Goal: Task Accomplishment & Management: Complete application form

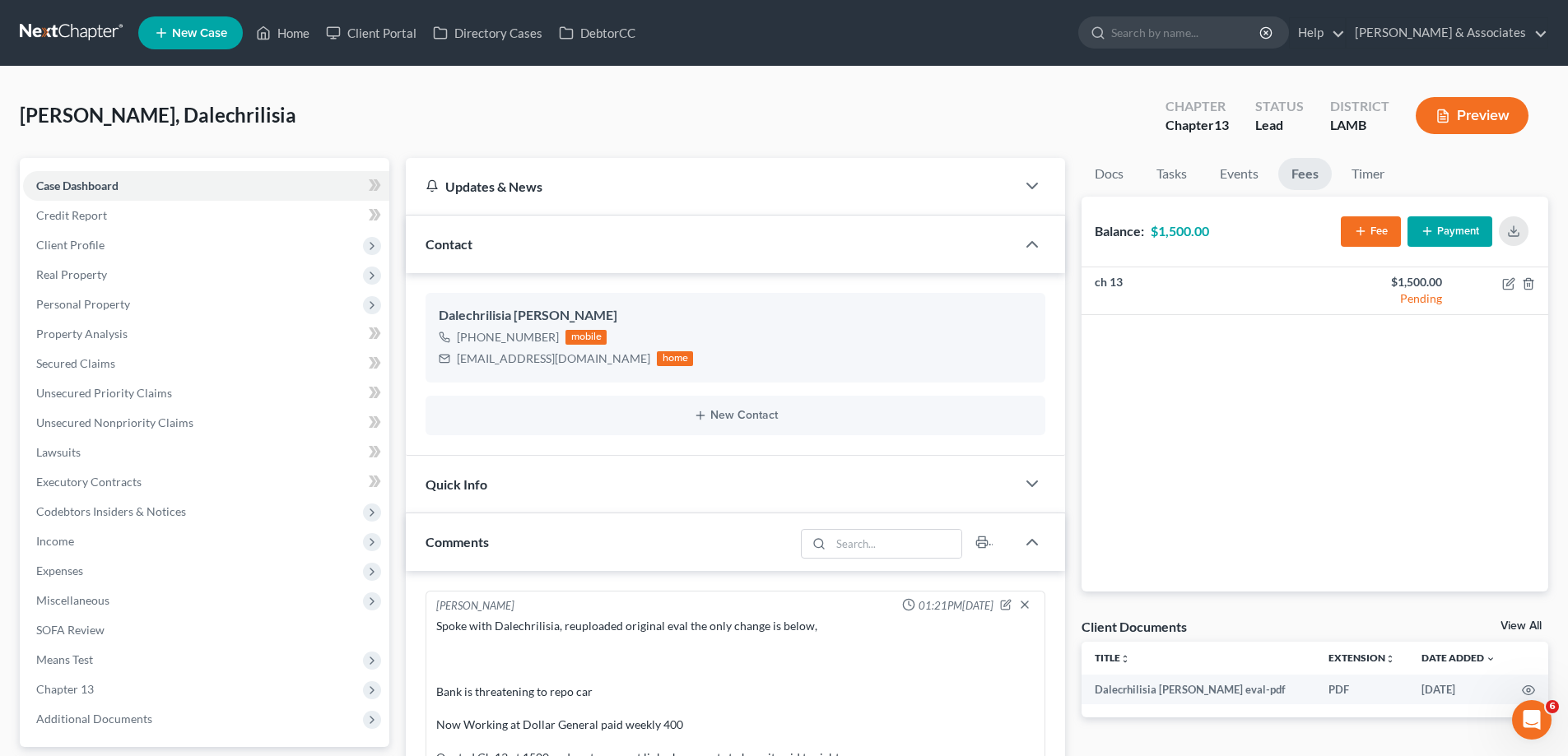
scroll to position [99, 0]
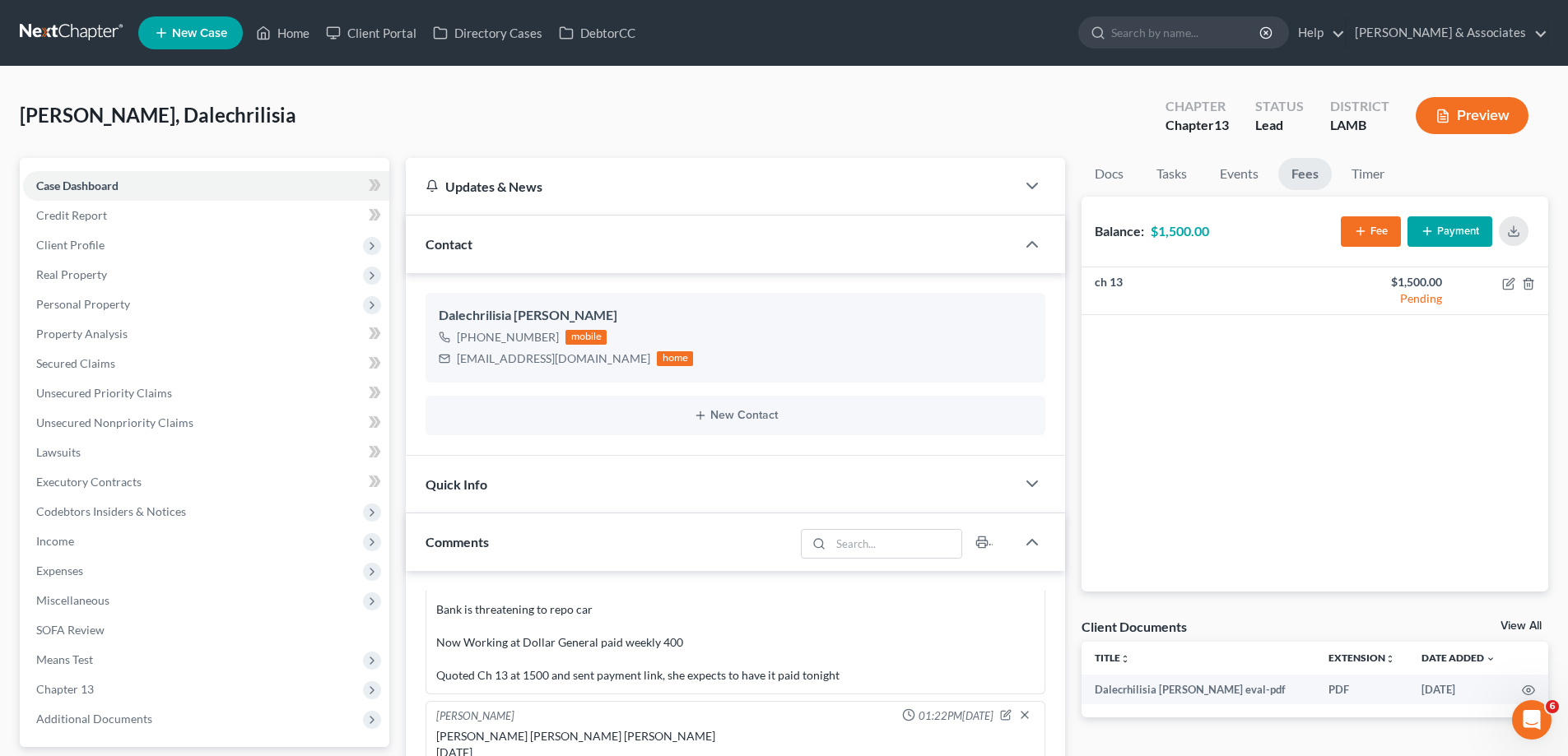
click at [198, 31] on span "New Case" at bounding box center [199, 34] width 55 height 13
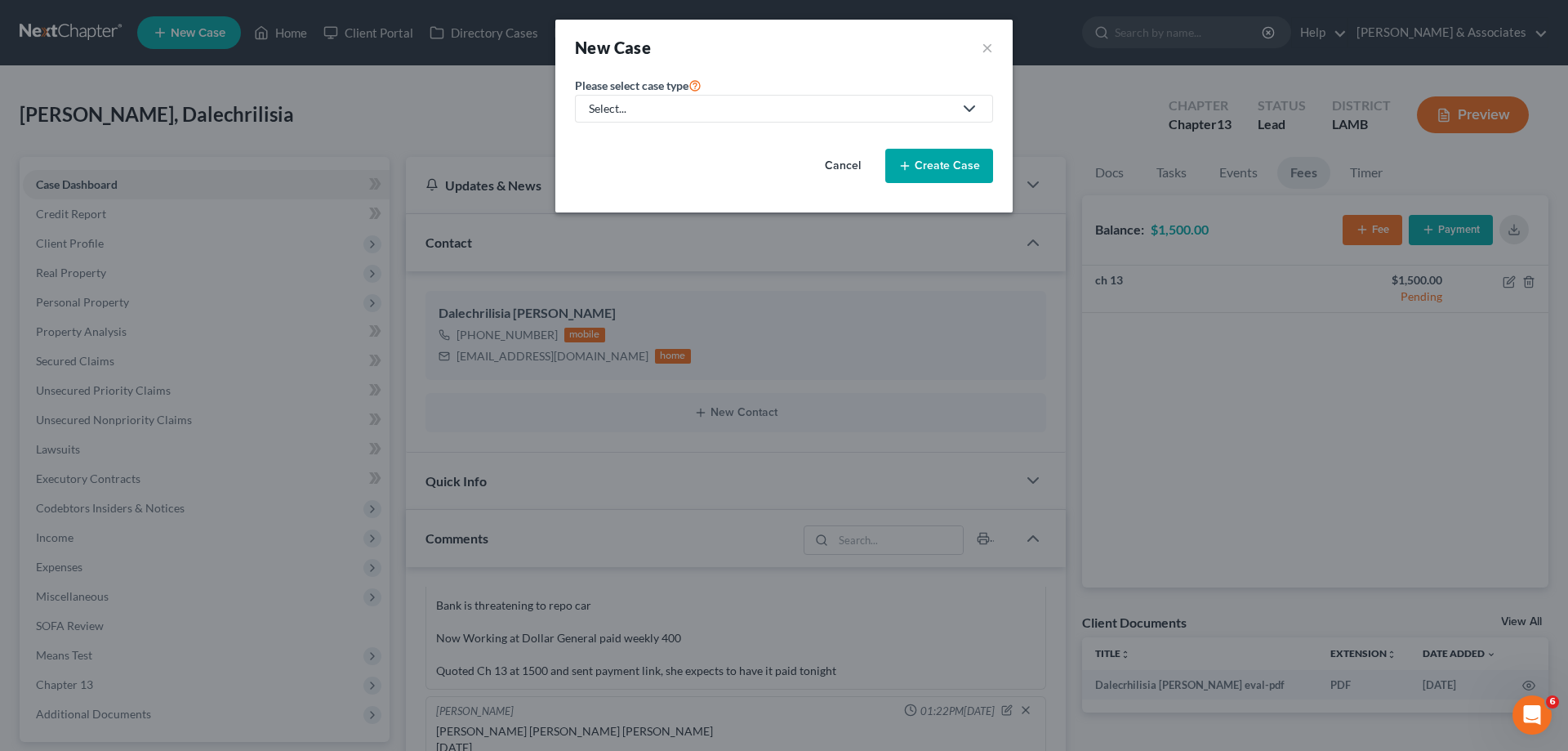
click at [737, 104] on div "Select..." at bounding box center [770, 108] width 364 height 16
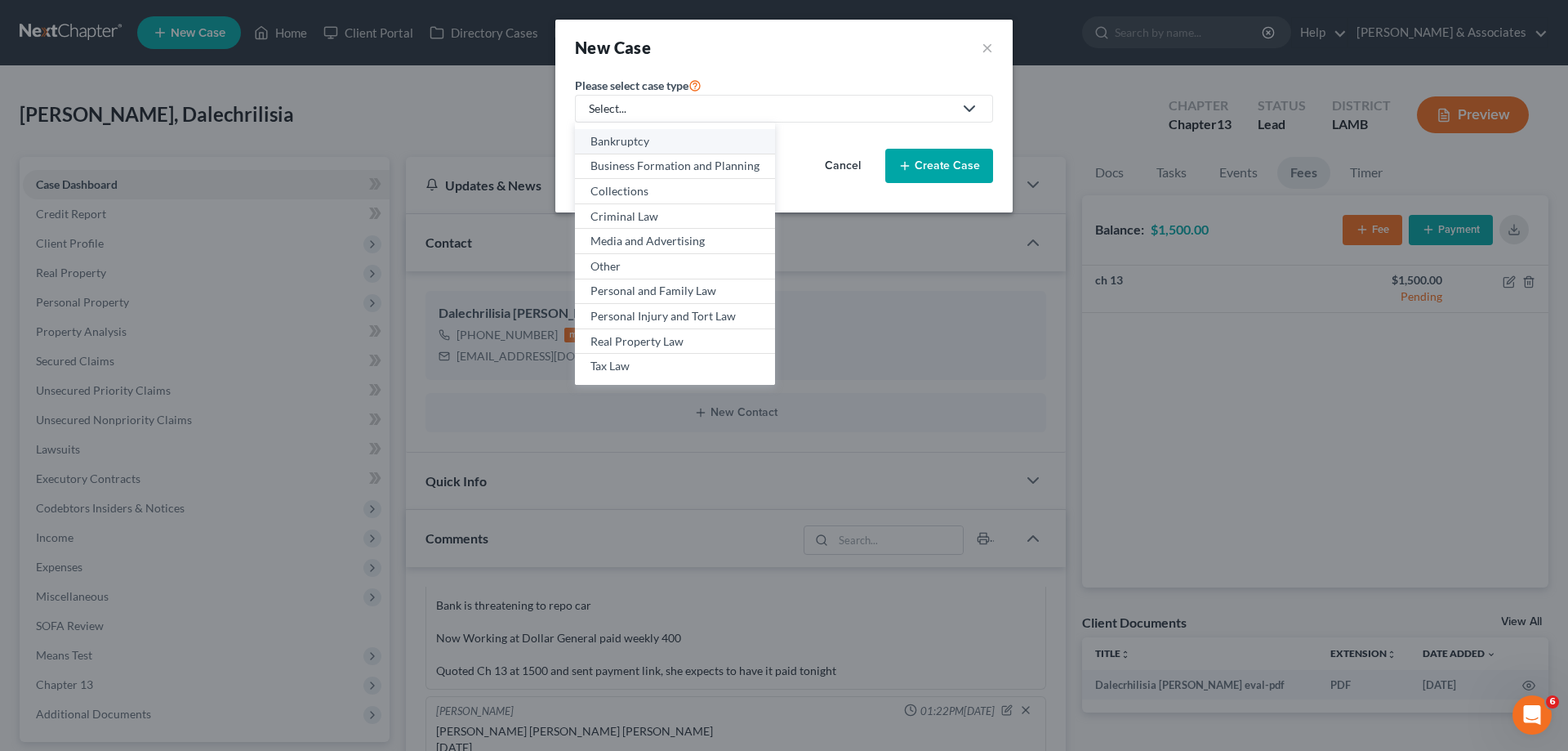
click at [627, 139] on div "Bankruptcy" at bounding box center [675, 142] width 169 height 16
select select "35"
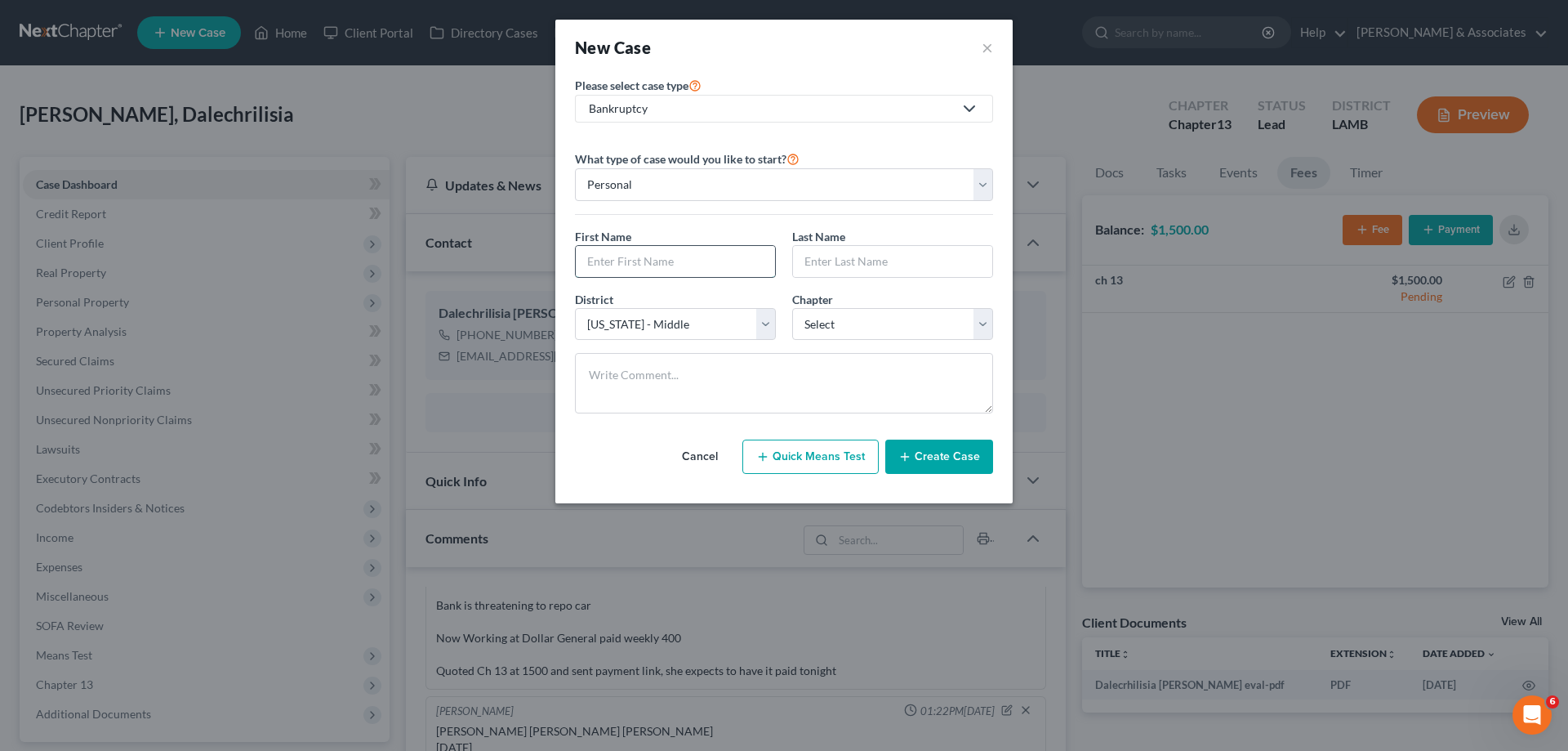
click at [657, 260] on input "text" at bounding box center [675, 261] width 199 height 31
type input "Reniesha"
type input "Franklin"
click at [875, 334] on select "Select 7 11 12 13" at bounding box center [892, 325] width 201 height 32
click at [884, 326] on select "Select 7 11 12 13" at bounding box center [892, 325] width 201 height 32
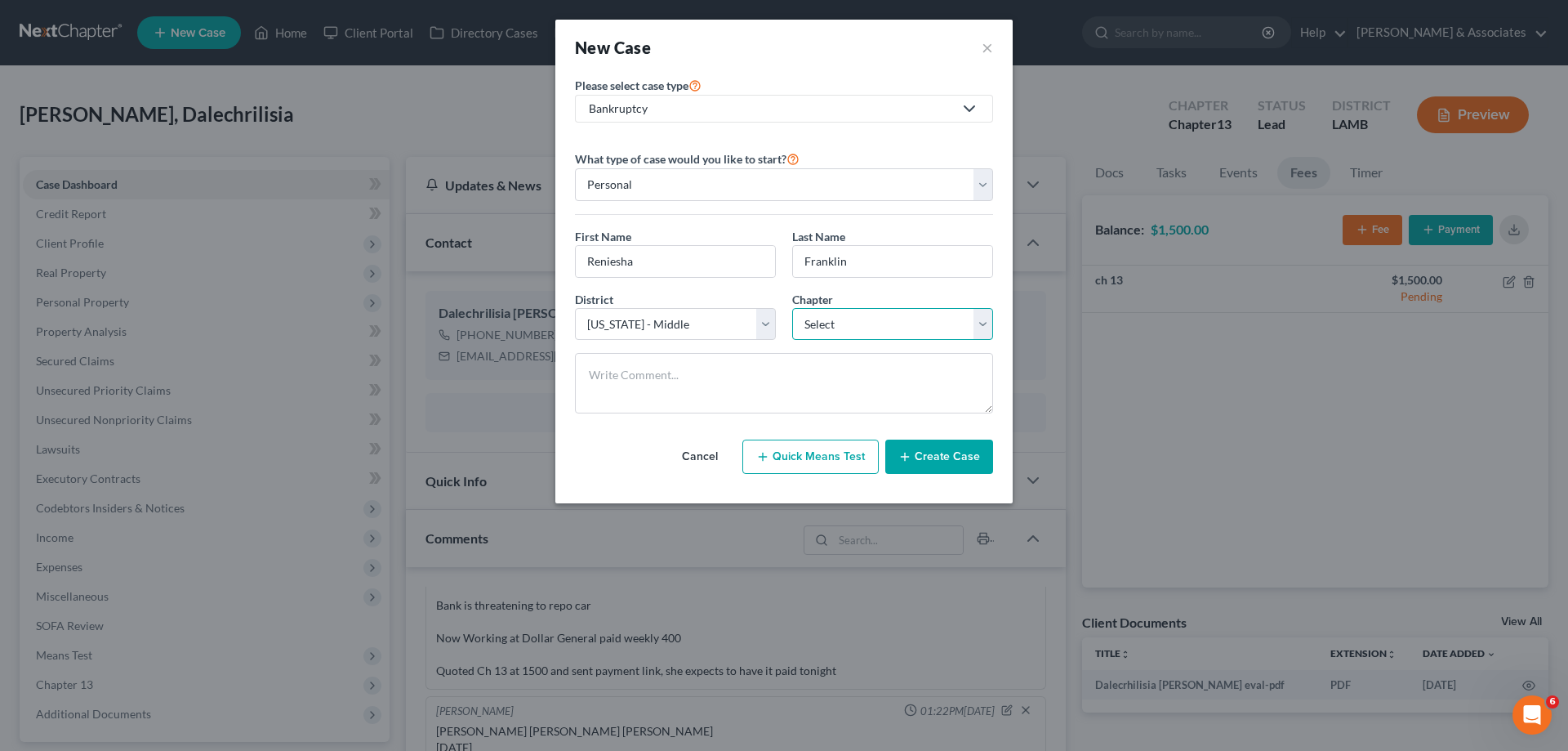
select select "3"
click at [792, 308] on select "Select 7 11 12 13" at bounding box center [892, 325] width 201 height 32
click at [937, 458] on button "Create Case" at bounding box center [940, 457] width 108 height 34
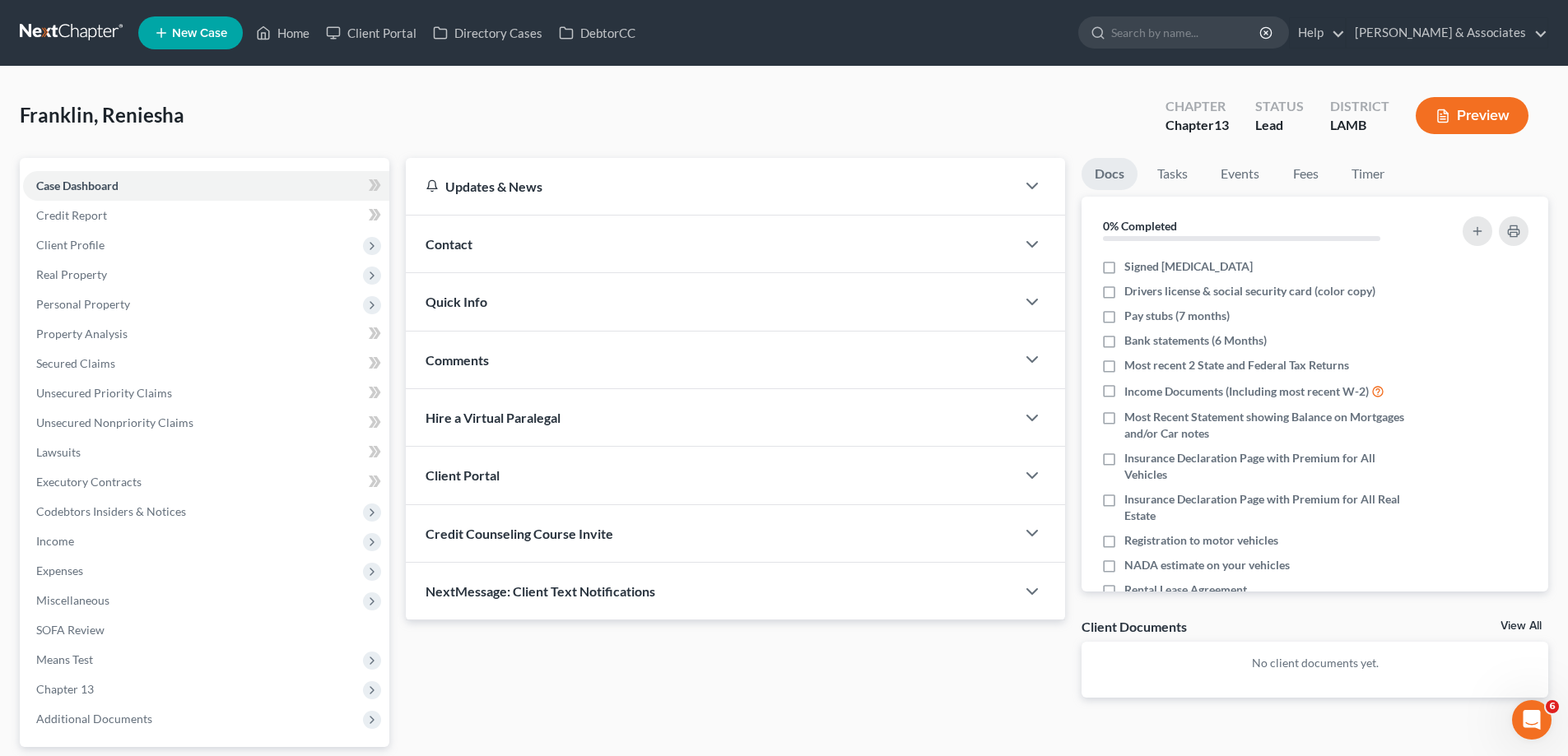
click at [599, 249] on div "Contact" at bounding box center [711, 243] width 610 height 57
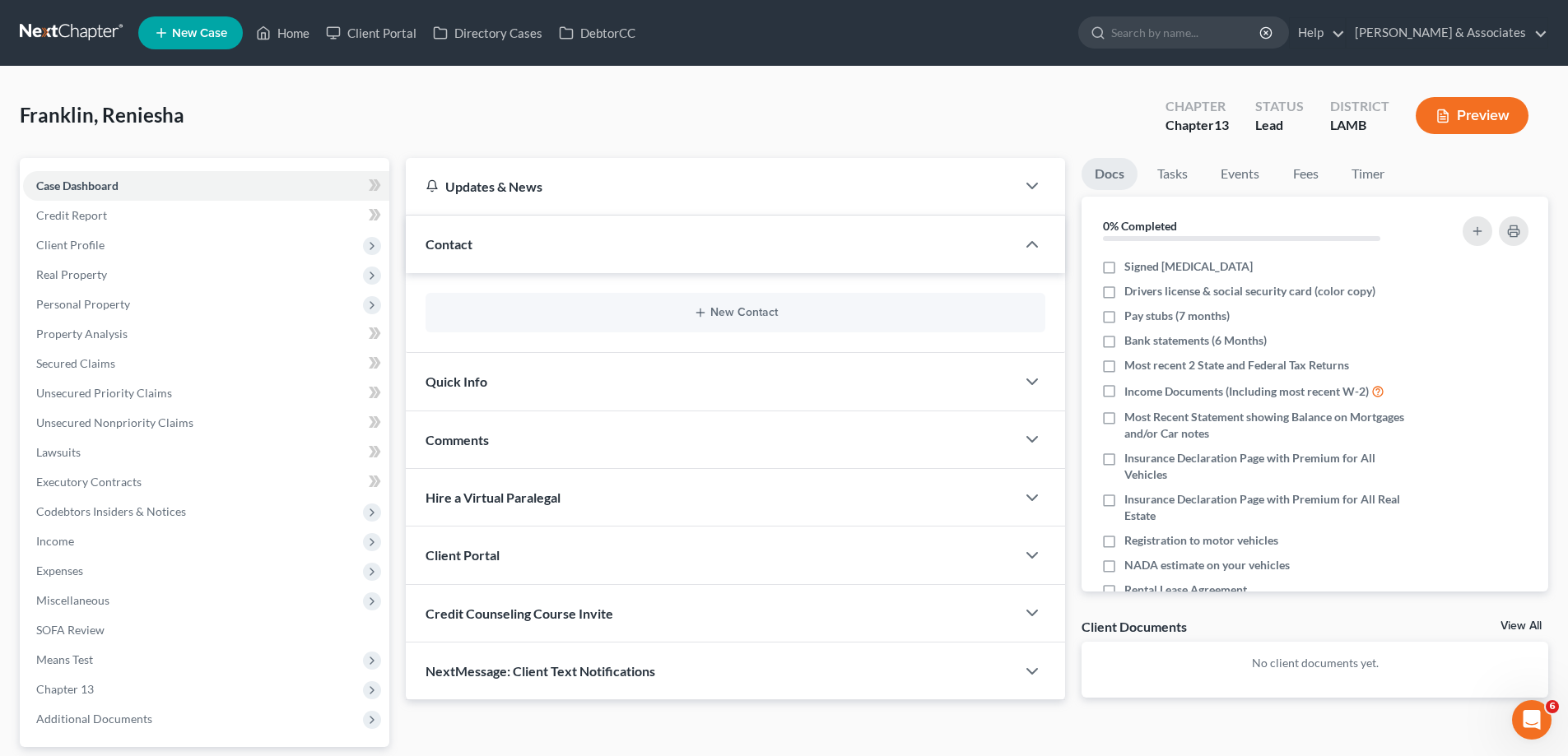
click at [733, 305] on div "New Contact" at bounding box center [735, 313] width 619 height 40
click at [712, 313] on button "New Contact" at bounding box center [735, 312] width 593 height 14
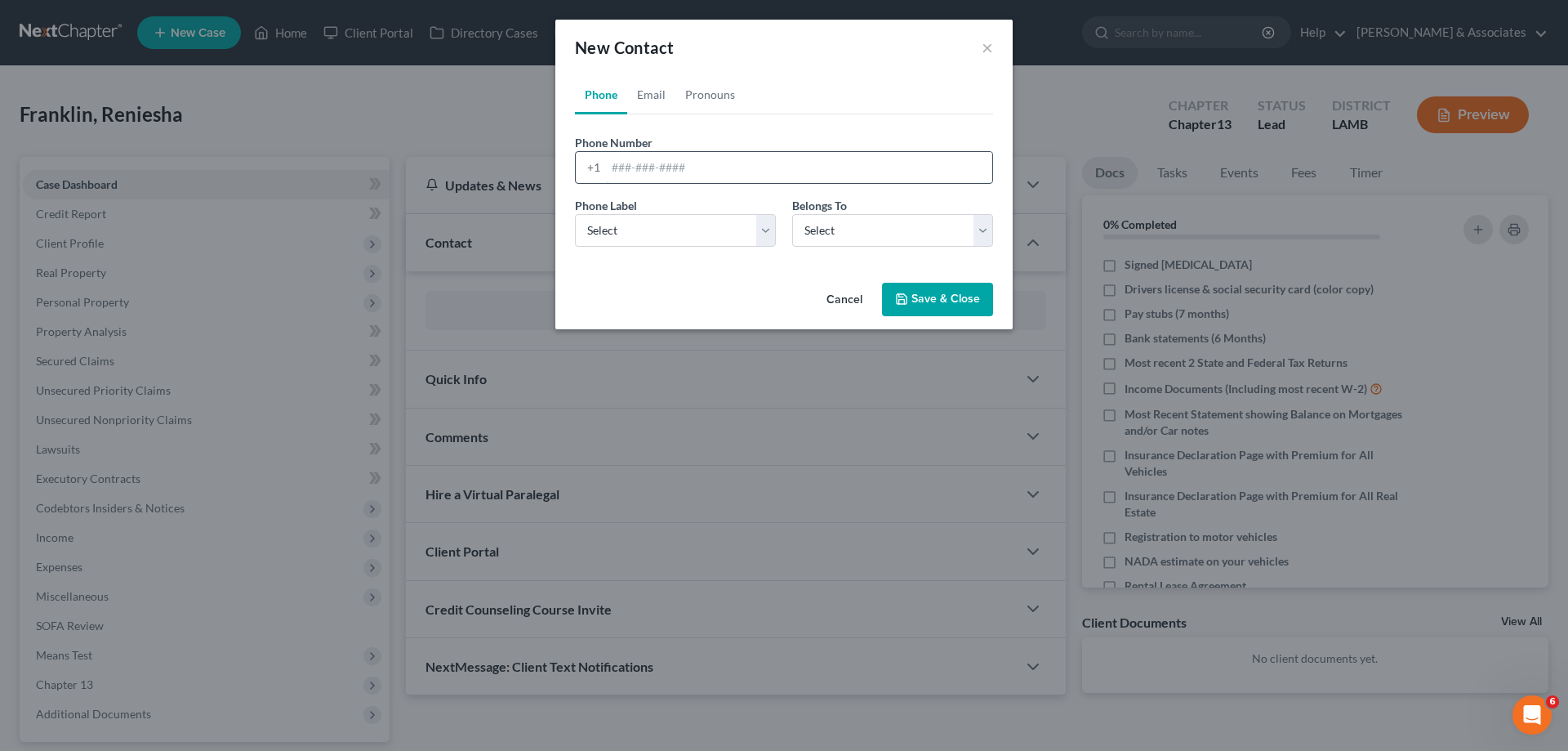
drag, startPoint x: 628, startPoint y: 167, endPoint x: 626, endPoint y: 178, distance: 11.2
click at [628, 167] on input "tel" at bounding box center [799, 168] width 387 height 31
paste input "[PHONE_NUMBER]"
type input "[PHONE_NUMBER]"
drag, startPoint x: 633, startPoint y: 237, endPoint x: 639, endPoint y: 246, distance: 10.8
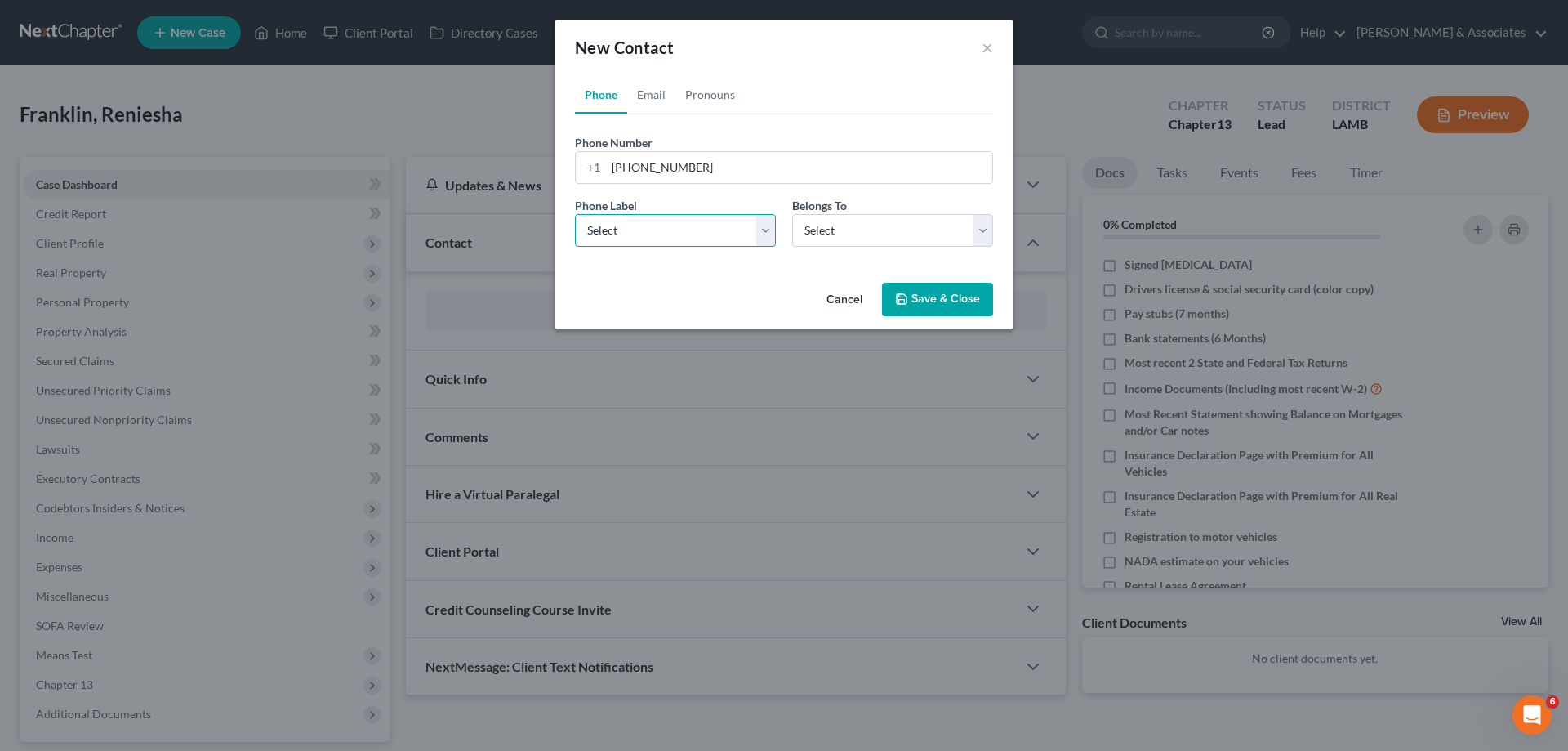
click at [633, 237] on select "Select Mobile Home Work Other" at bounding box center [675, 230] width 201 height 32
select select "0"
click at [575, 214] on select "Select Mobile Home Work Other" at bounding box center [675, 230] width 201 height 32
click at [822, 241] on select "Select Client Other" at bounding box center [892, 230] width 201 height 32
select select "0"
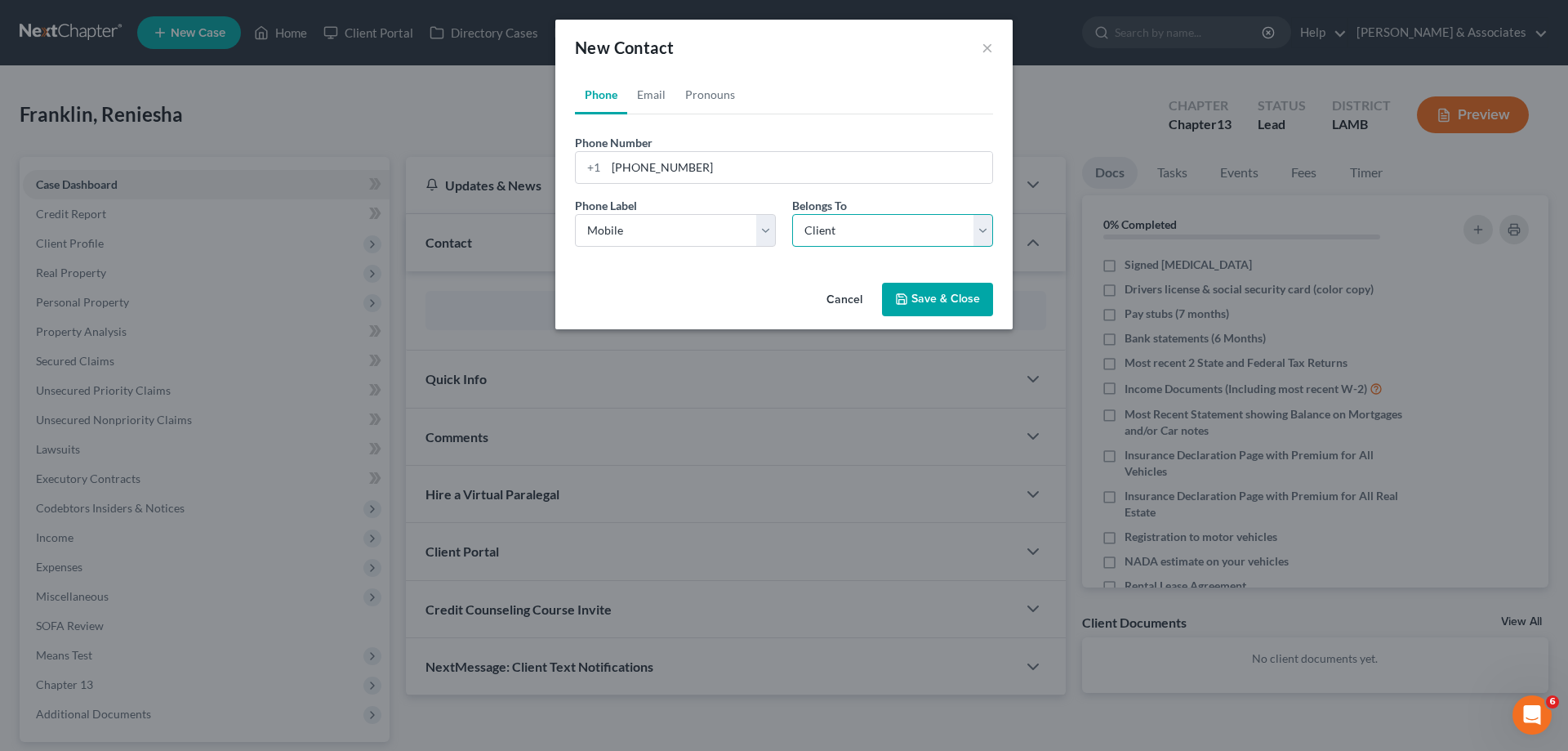
click at [792, 214] on select "Select Client Other" at bounding box center [892, 230] width 201 height 32
select select "0"
click at [653, 96] on link "Email" at bounding box center [651, 95] width 48 height 40
click at [663, 167] on input "email" at bounding box center [799, 168] width 387 height 31
paste input "[EMAIL_ADDRESS][DOMAIN_NAME]"
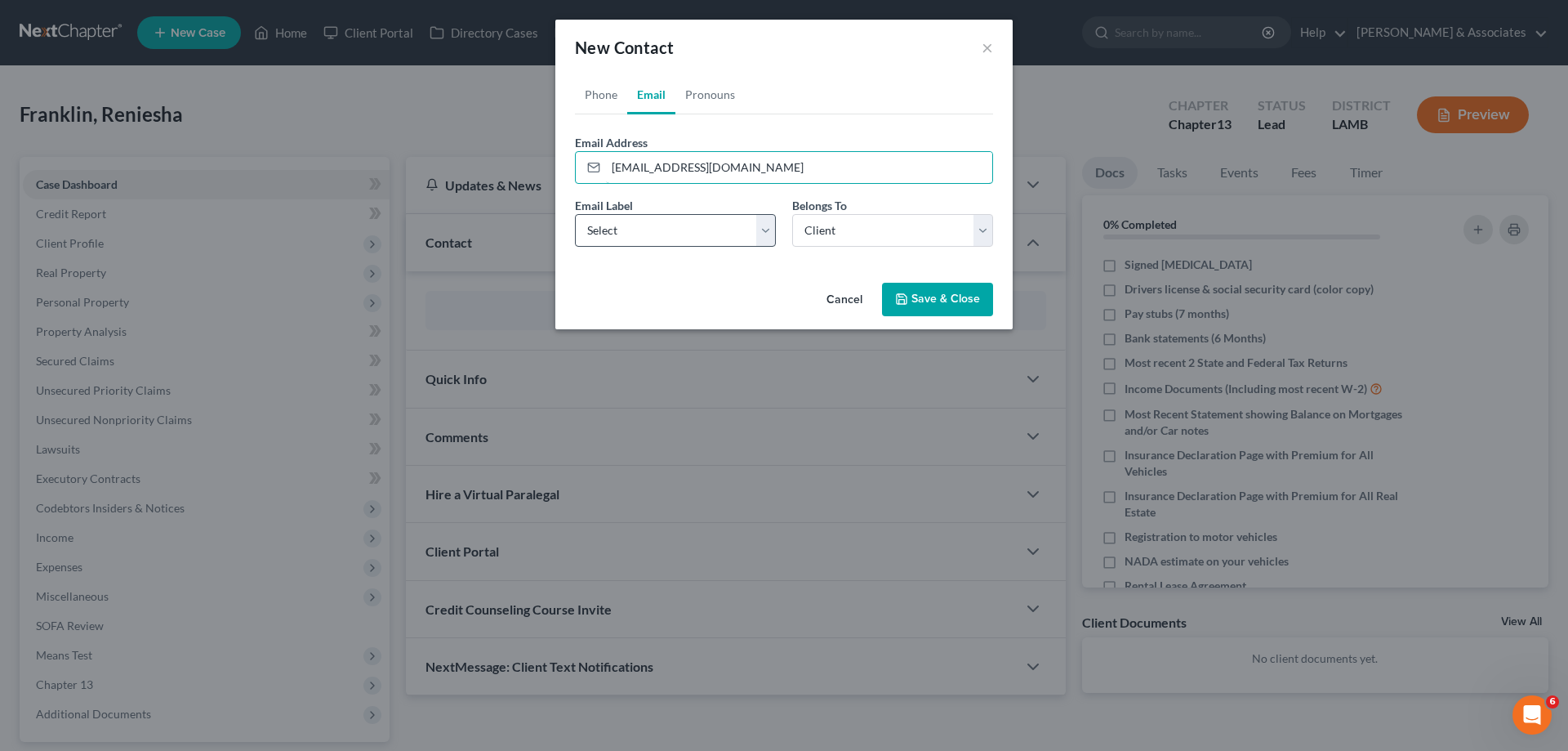
type input "[EMAIL_ADDRESS][DOMAIN_NAME]"
drag, startPoint x: 646, startPoint y: 232, endPoint x: 649, endPoint y: 246, distance: 14.3
click at [646, 232] on select "Select Home Work Other" at bounding box center [675, 230] width 201 height 32
select select "0"
click at [575, 214] on select "Select Home Work Other" at bounding box center [675, 230] width 201 height 32
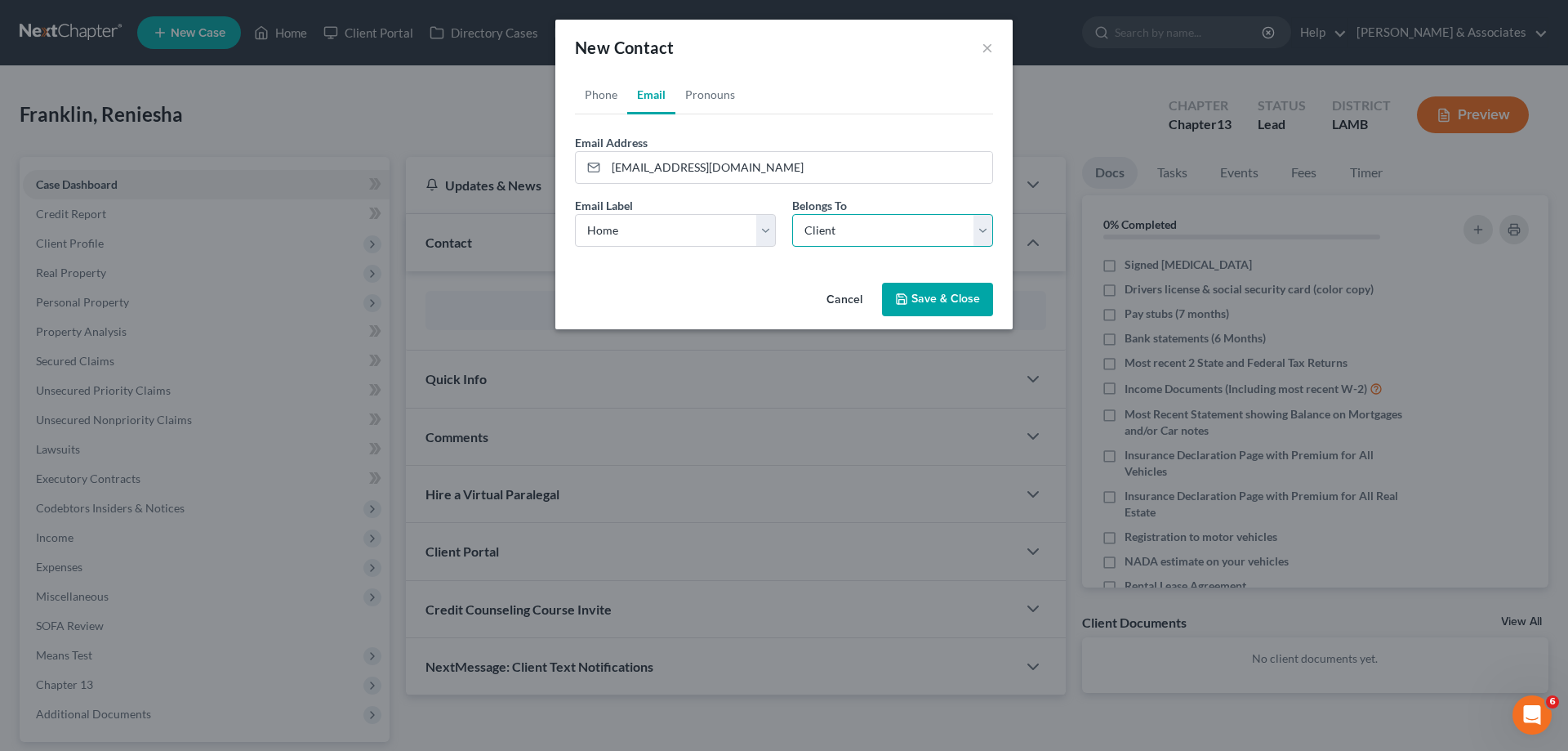
click at [869, 224] on select "Select Client Other" at bounding box center [892, 230] width 201 height 32
click at [792, 214] on select "Select Client Other" at bounding box center [892, 230] width 201 height 32
click at [930, 306] on button "Save & Close" at bounding box center [937, 300] width 111 height 34
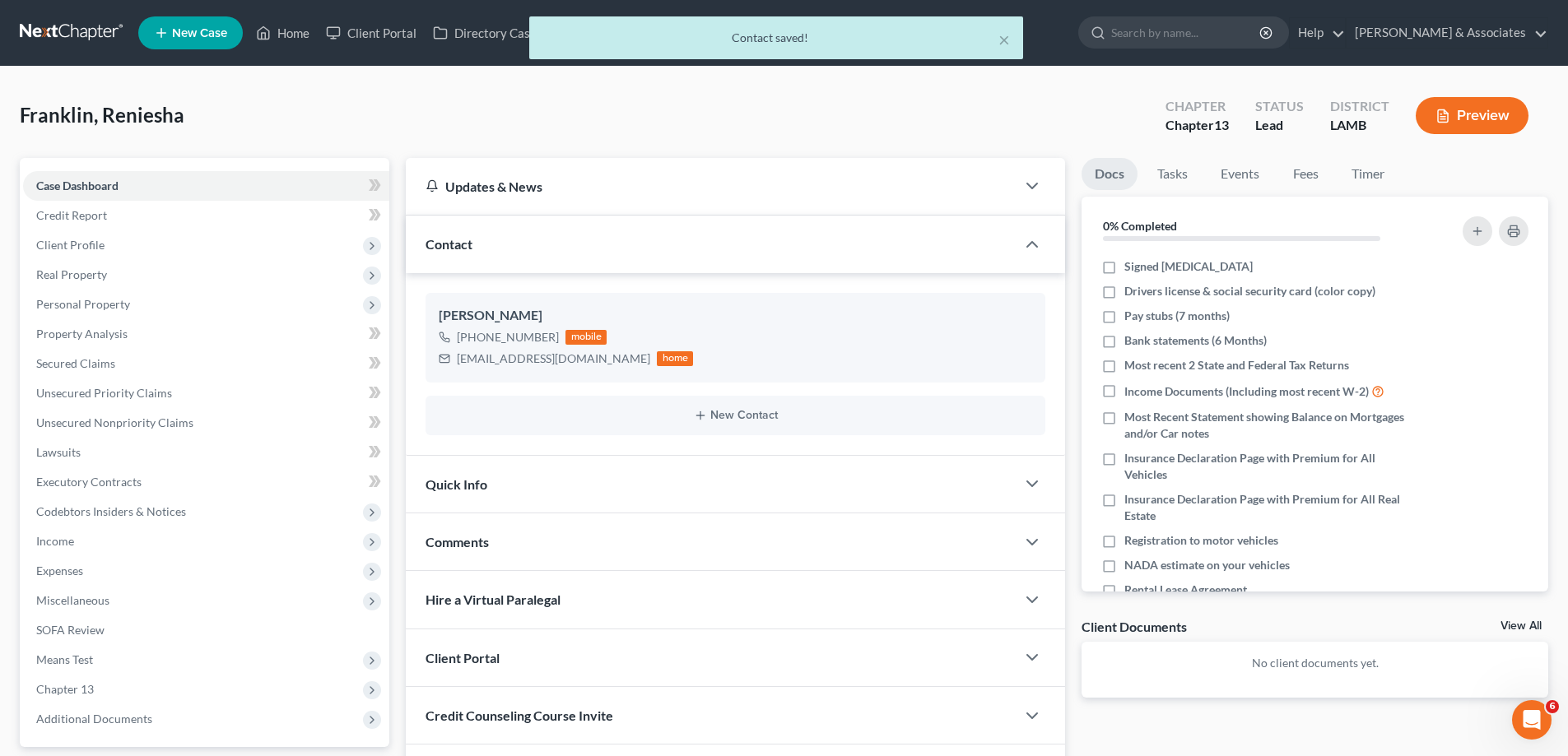
click at [496, 545] on div "Comments" at bounding box center [711, 542] width 610 height 57
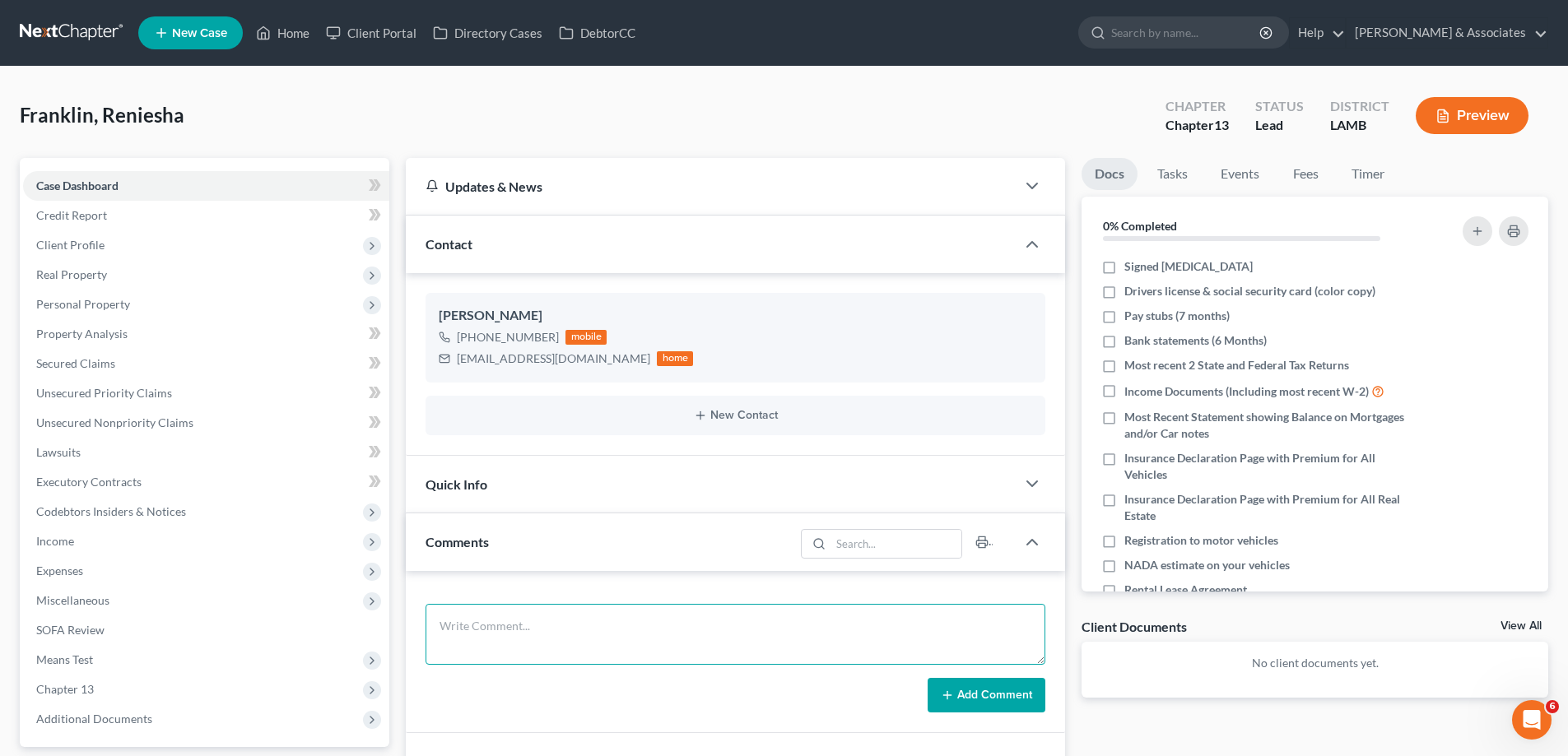
click at [527, 610] on textarea at bounding box center [735, 633] width 619 height 61
paste textarea "Did Eval with [PERSON_NAME] 100000 owed to LSU for a grant that she received an…"
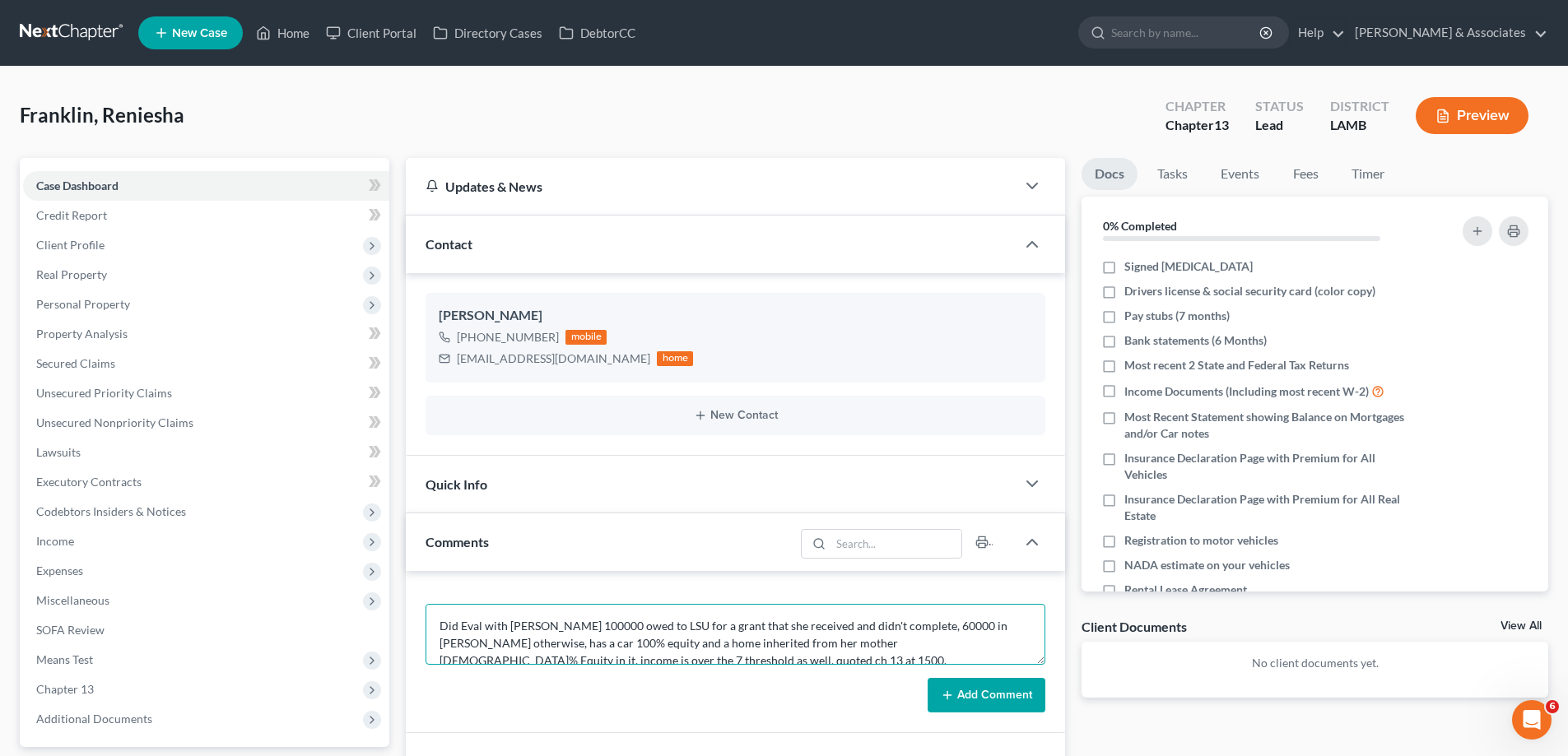
scroll to position [5, 0]
type textarea "Did Eval with [PERSON_NAME] 100000 owed to LSU for a grant that she received an…"
click at [977, 697] on button "Add Comment" at bounding box center [986, 695] width 118 height 34
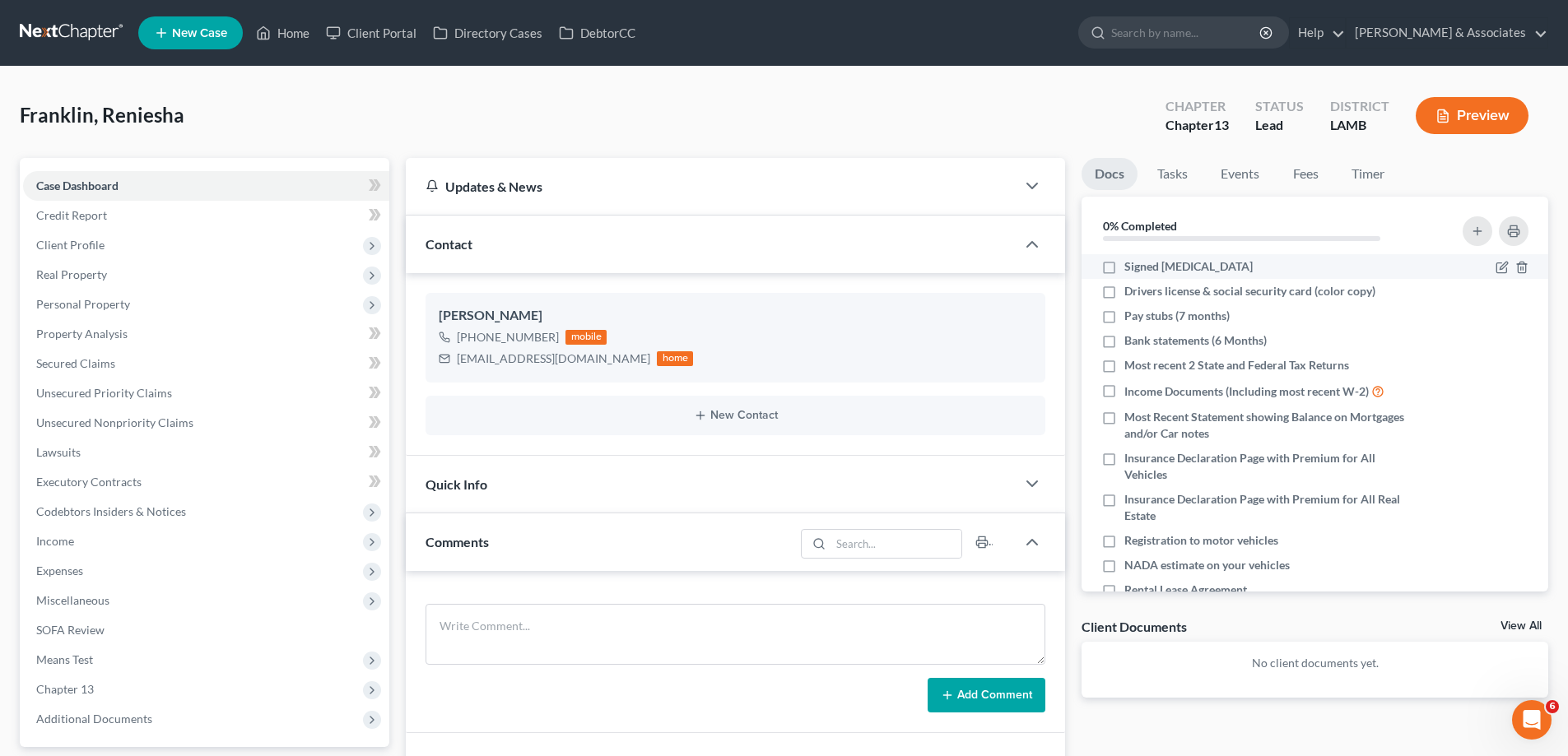
scroll to position [0, 0]
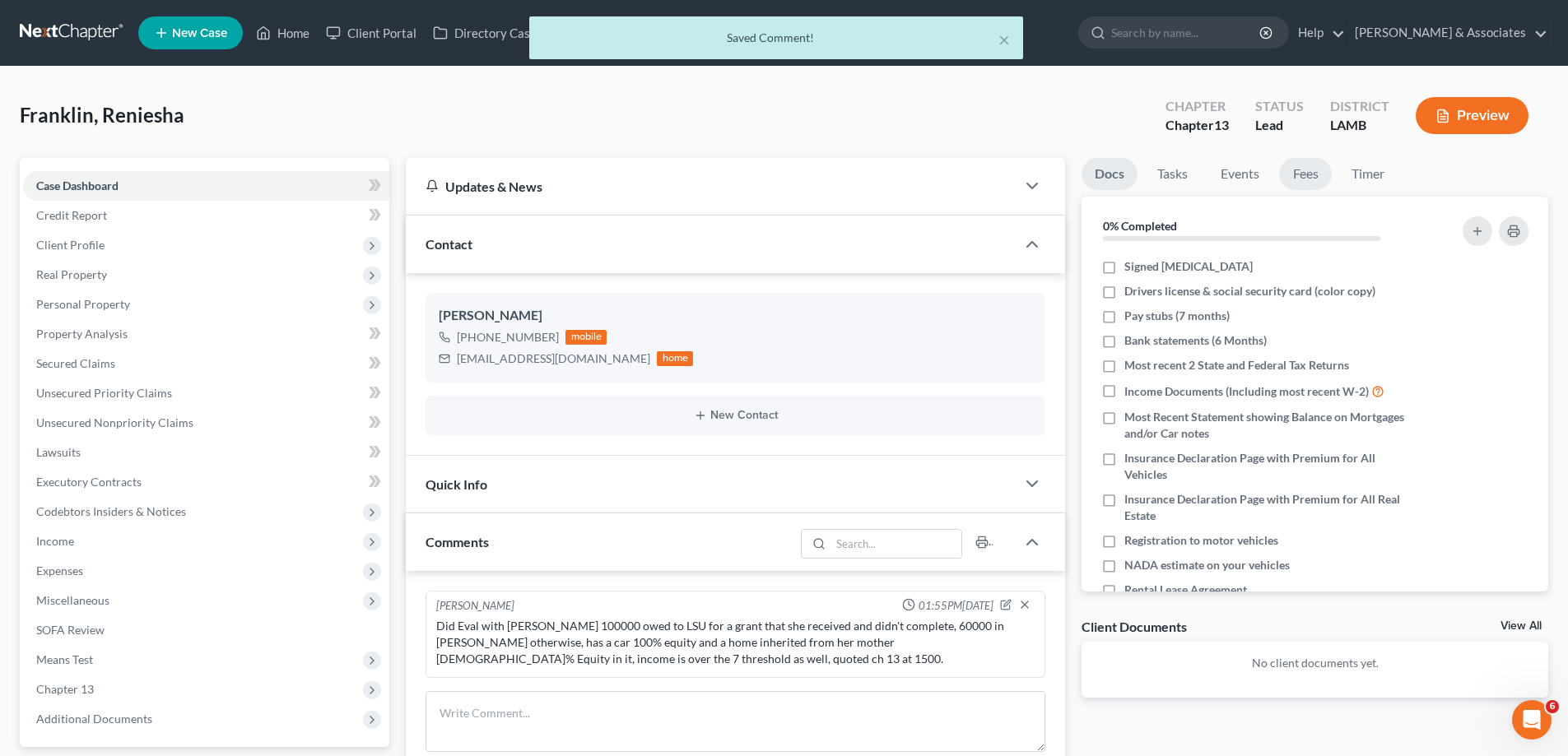
click at [1314, 178] on link "Fees" at bounding box center [1305, 173] width 53 height 32
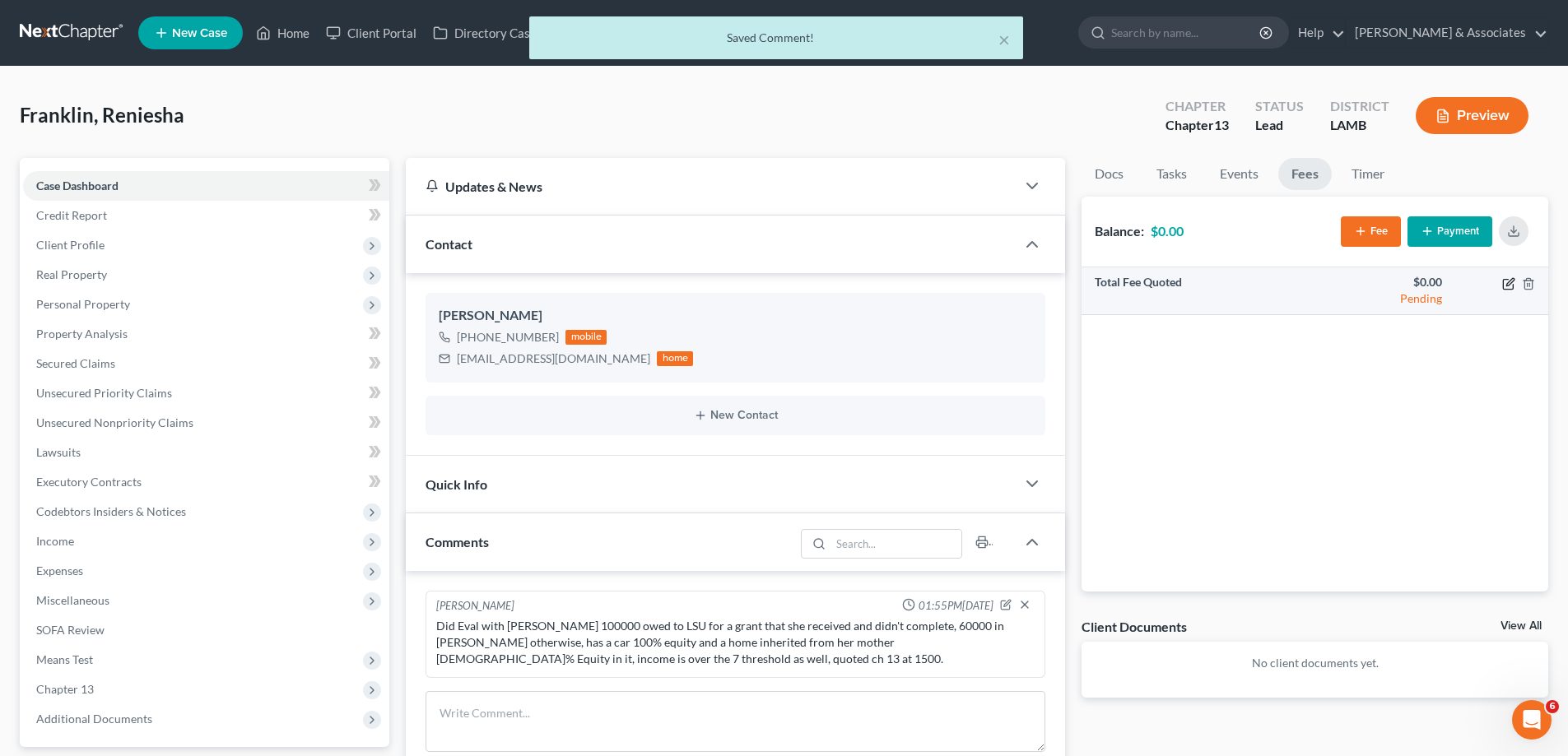
click at [1510, 278] on icon "button" at bounding box center [1508, 283] width 14 height 14
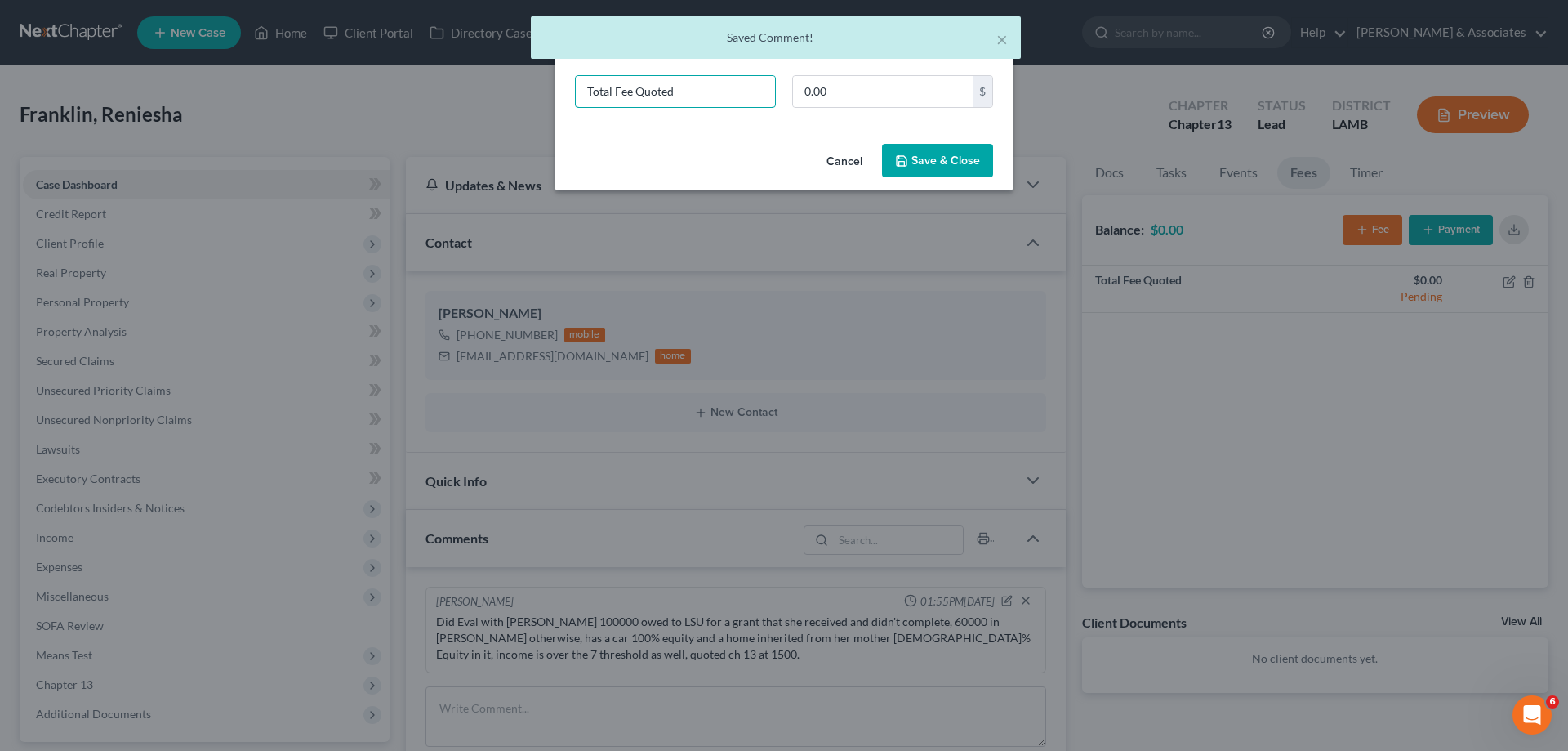
drag, startPoint x: 694, startPoint y: 90, endPoint x: 419, endPoint y: 126, distance: 277.3
click at [384, 128] on div "New Fee Edit Fee × Total Fee Quoted 0.00 $ Cancel Save & Close" at bounding box center [784, 375] width 1568 height 751
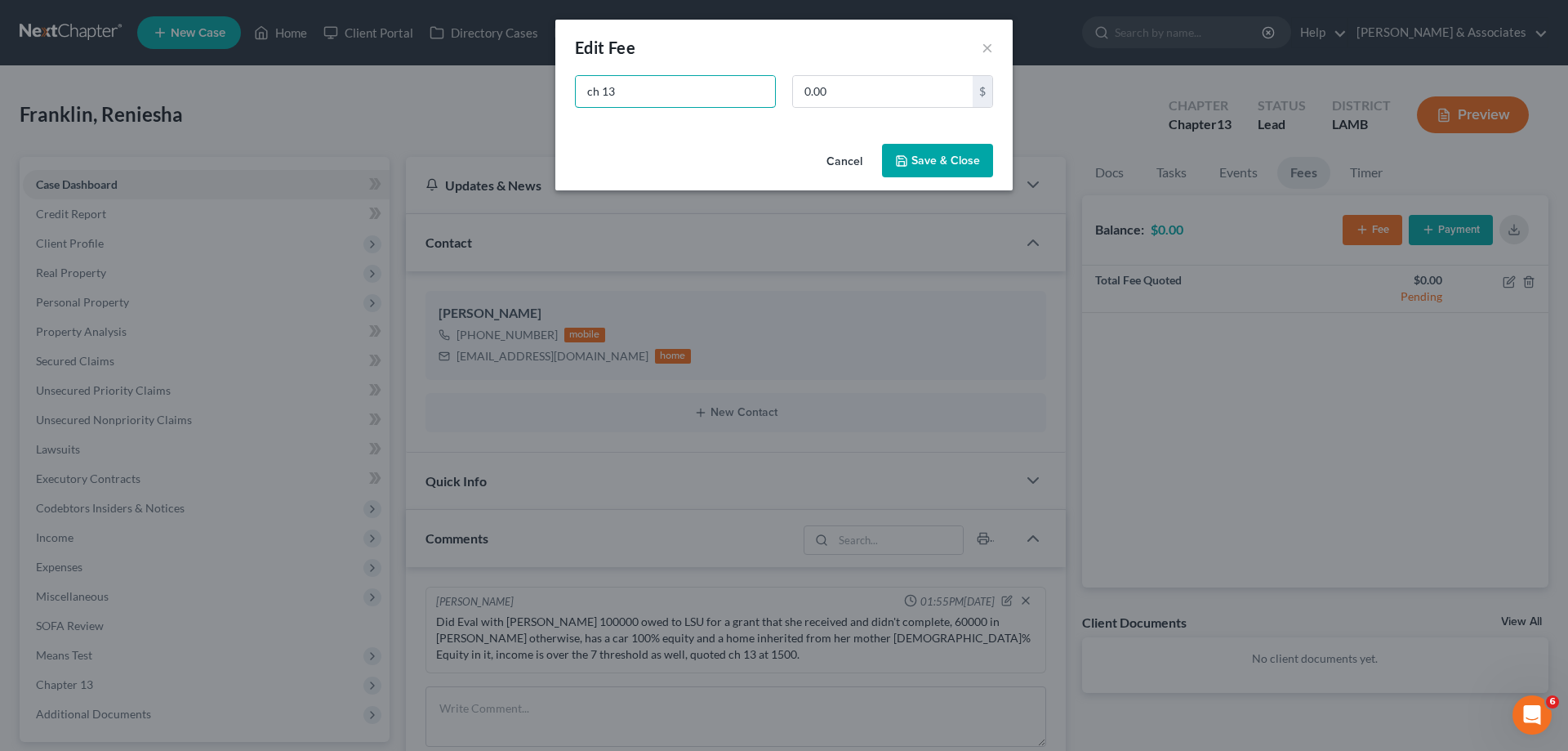
type input "ch 13"
type input "1,500"
click at [966, 161] on button "Save & Close" at bounding box center [937, 161] width 111 height 34
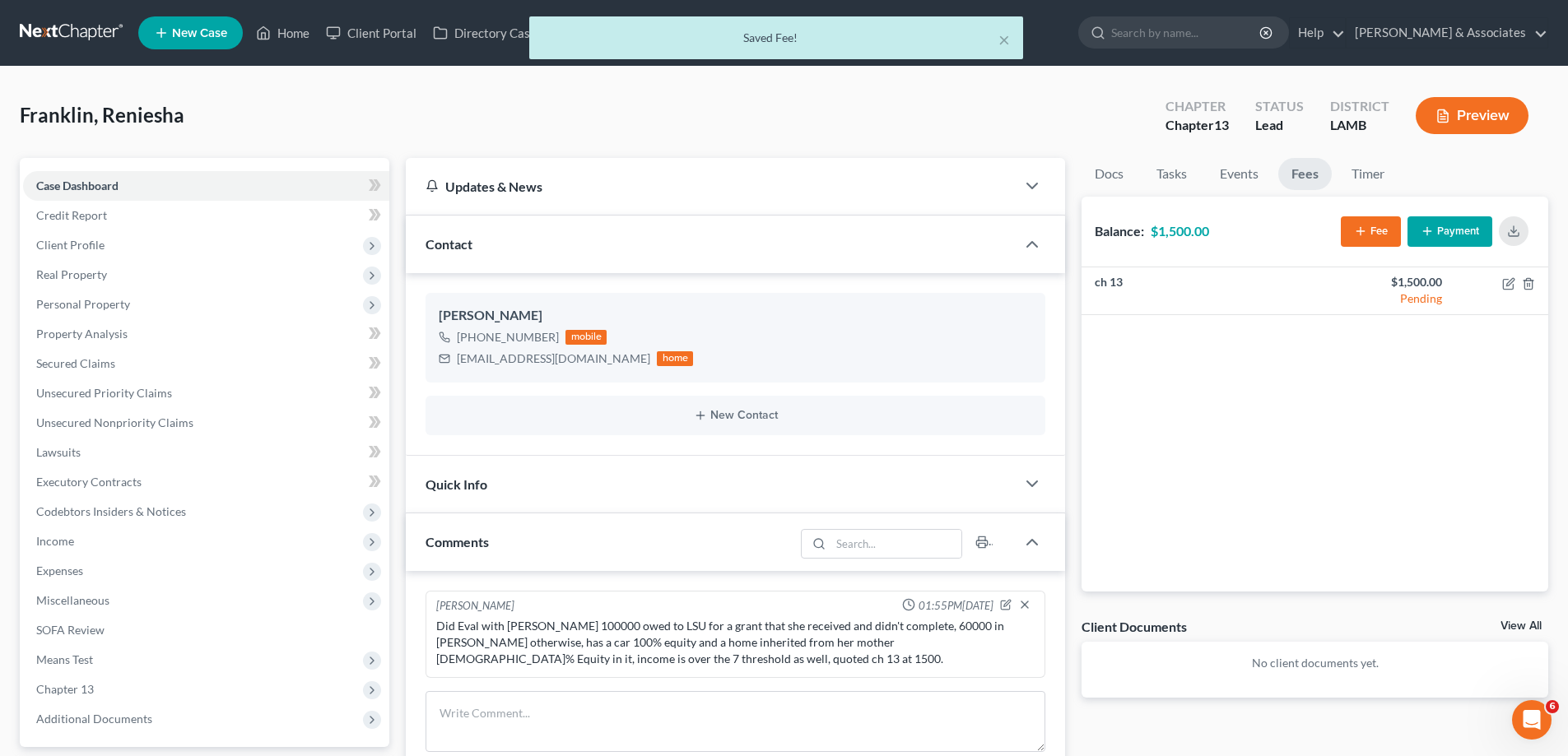
click at [1524, 629] on link "View All" at bounding box center [1520, 625] width 41 height 12
